Goal: Task Accomplishment & Management: Manage account settings

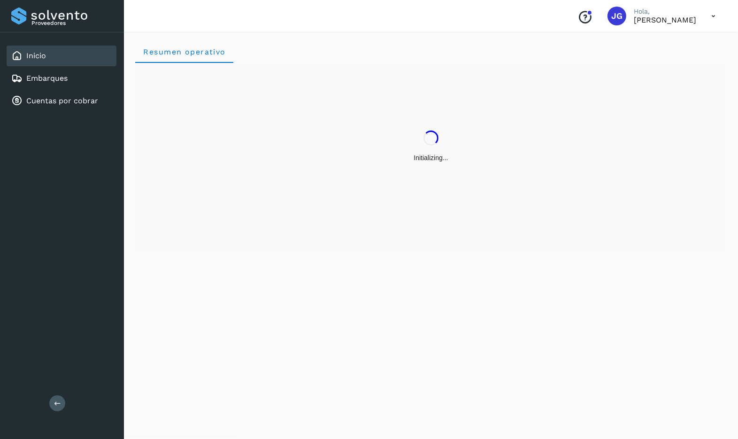
click at [713, 14] on icon at bounding box center [713, 16] width 19 height 19
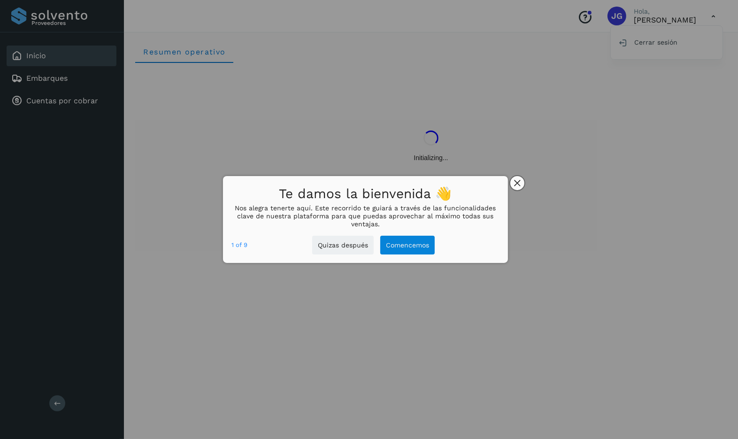
click at [521, 183] on button "close," at bounding box center [517, 183] width 14 height 14
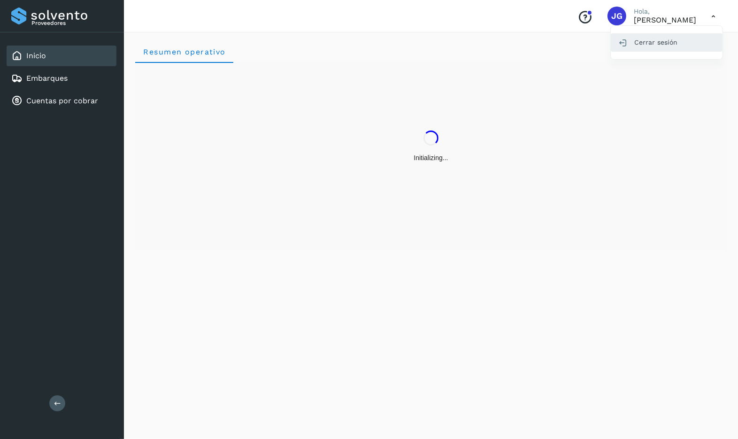
click at [643, 47] on div "Cerrar sesión" at bounding box center [667, 42] width 112 height 18
